Goal: Task Accomplishment & Management: Complete application form

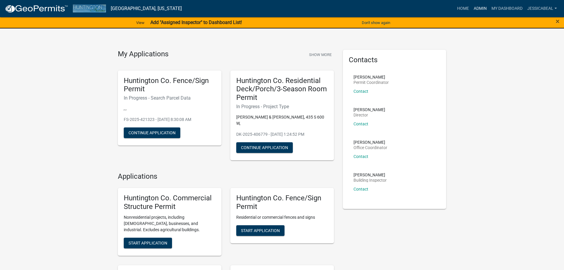
click at [479, 5] on link "Admin" at bounding box center [480, 8] width 18 height 11
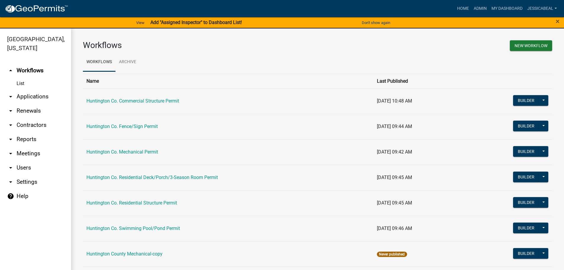
click at [25, 99] on link "arrow_drop_down Applications" at bounding box center [35, 96] width 71 height 14
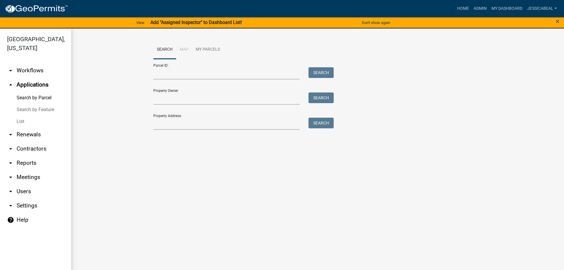
click at [19, 126] on link "List" at bounding box center [35, 121] width 71 height 12
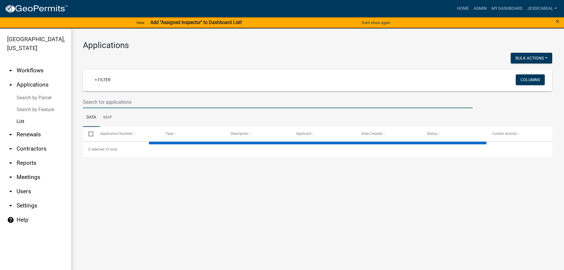
click at [86, 99] on input "text" at bounding box center [278, 102] width 390 height 12
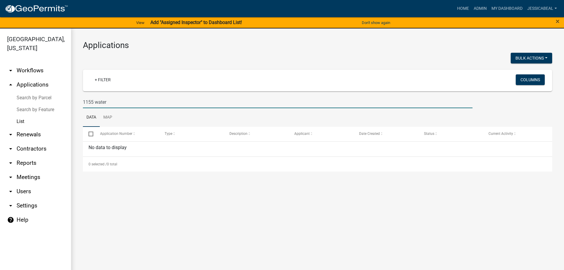
type input "1155 water"
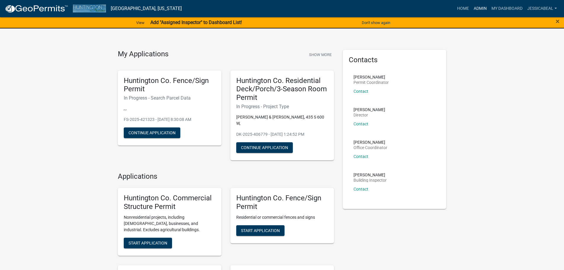
click at [474, 7] on link "Admin" at bounding box center [480, 8] width 18 height 11
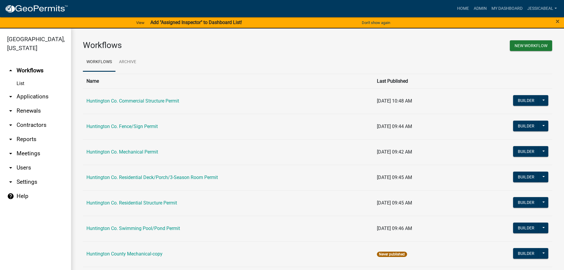
click at [31, 97] on link "arrow_drop_down Applications" at bounding box center [35, 96] width 71 height 14
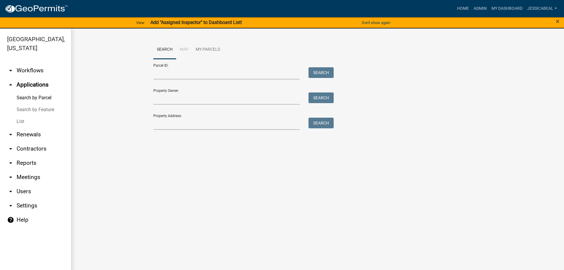
click at [21, 118] on link "List" at bounding box center [35, 121] width 71 height 12
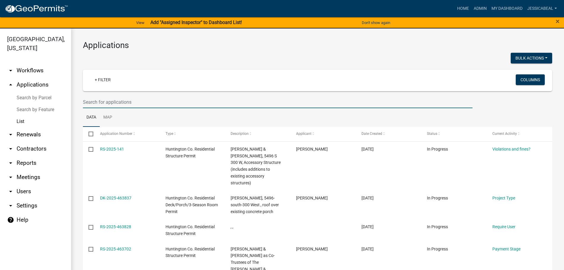
click at [111, 104] on input "text" at bounding box center [278, 102] width 390 height 12
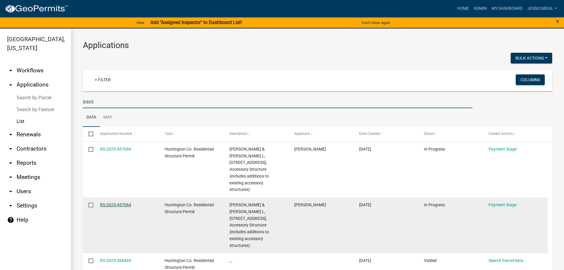
type input "8469"
click at [111, 202] on link "RS-2025-457064" at bounding box center [115, 204] width 31 height 5
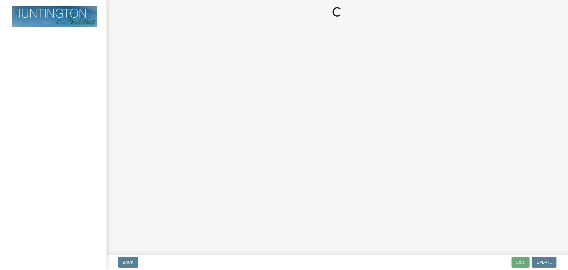
select select "3: 3"
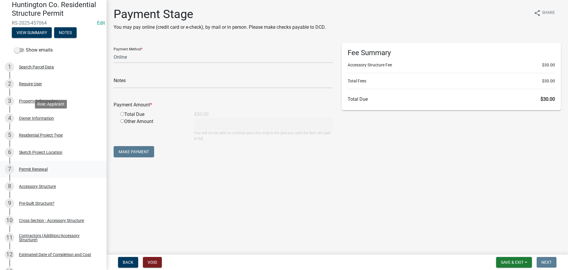
scroll to position [89, 0]
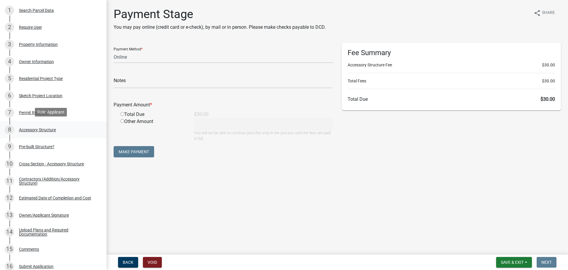
click at [28, 128] on div "Accessory Structure" at bounding box center [37, 130] width 37 height 4
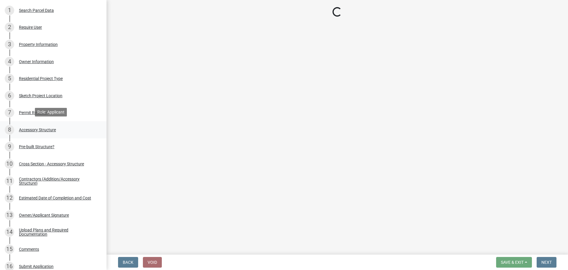
select select "636e9ad5-0ecb-4600-83f3-32b727f7a369"
select select "28fb91a8-ea3f-4f99-8887-245e0e2d04b0"
select select "b13dc926-991e-4e5f-bffc-d00822840ec1"
select select "c17fc483-a0b5-456f-9424-68ebdf5cb3a4"
select select "e290cb59-fde3-4413-9642-22cae6324ace"
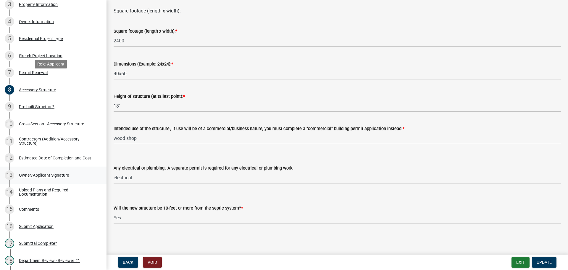
scroll to position [237, 0]
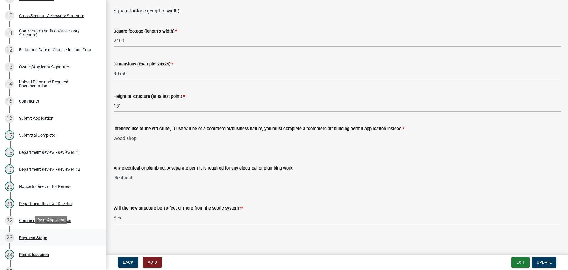
click at [34, 233] on div "23 Payment Stage" at bounding box center [51, 237] width 92 height 9
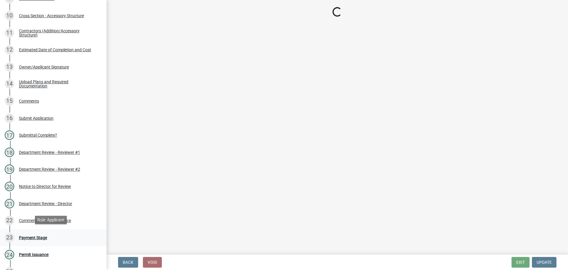
scroll to position [0, 0]
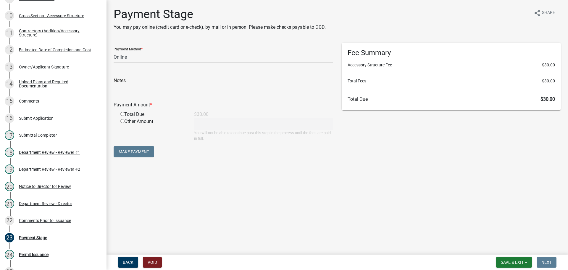
click at [136, 62] on select "Credit Card POS Check Cash Online" at bounding box center [223, 57] width 219 height 12
select select "1: 0"
click at [114, 51] on select "Credit Card POS Check Cash Online" at bounding box center [223, 57] width 219 height 12
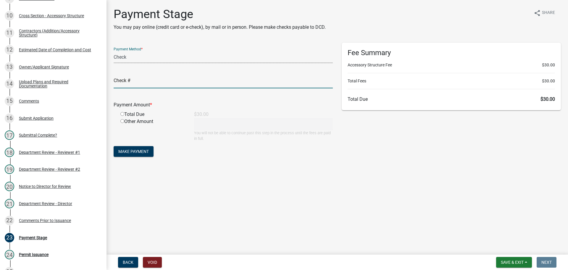
click at [131, 85] on input "text" at bounding box center [223, 82] width 219 height 12
type input "5665"
click at [123, 117] on div "Total Due" at bounding box center [153, 114] width 74 height 7
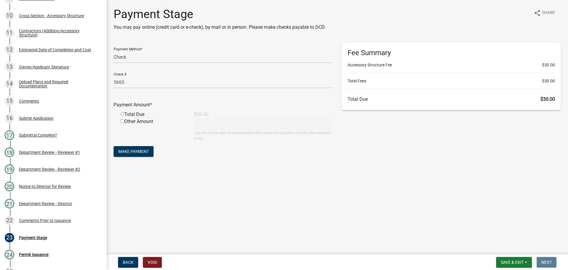
click at [122, 115] on input "radio" at bounding box center [123, 114] width 4 height 4
radio input "true"
type input "30"
click at [127, 146] on button "Make Payment" at bounding box center [134, 151] width 40 height 11
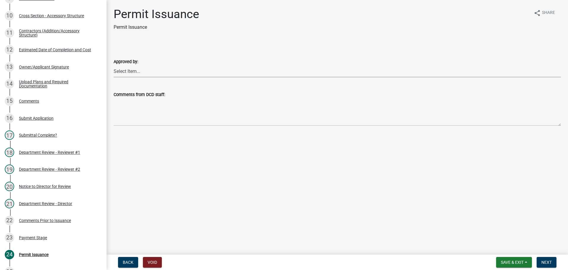
click at [145, 72] on select "Select Item... Kim Hostetler Greg Ricker Jessica Beal Laci Langston" at bounding box center [338, 71] width 448 height 12
click at [114, 65] on select "Select Item... Kim Hostetler Greg Ricker Jessica Beal Laci Langston" at bounding box center [338, 71] width 448 height 12
select select "cc8bb435-ea07-44aa-b5a4-aff1abb1e5ec"
click at [553, 261] on button "Next" at bounding box center [547, 262] width 20 height 11
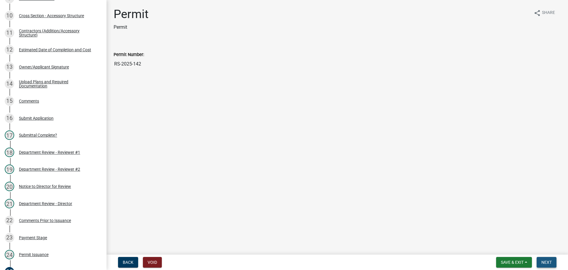
click at [550, 260] on span "Next" at bounding box center [547, 262] width 10 height 5
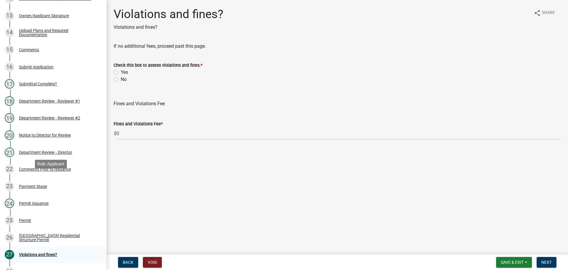
scroll to position [352, 0]
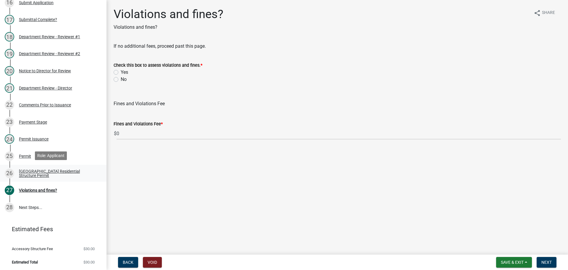
click at [31, 174] on div "Huntington County Residential Structure Permit" at bounding box center [58, 173] width 78 height 8
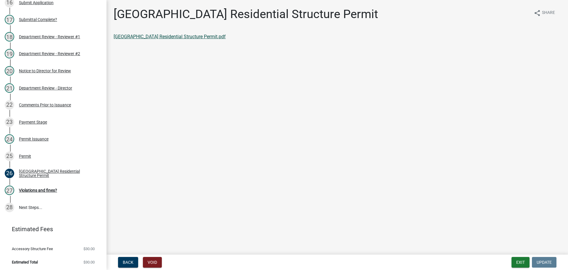
click at [124, 38] on link "Huntington County Residential Structure Permit.pdf" at bounding box center [170, 37] width 112 height 6
